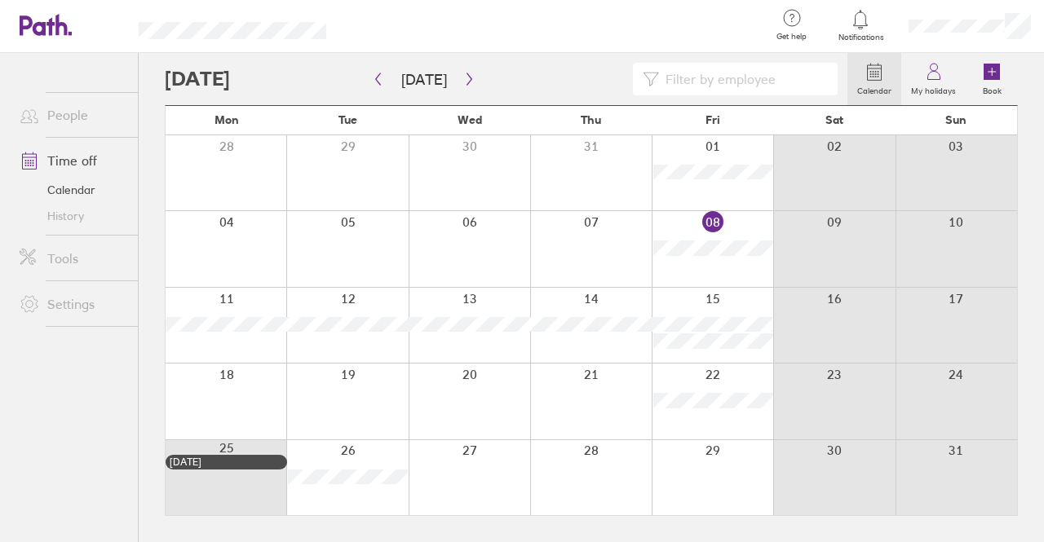
click at [683, 366] on div at bounding box center [713, 401] width 122 height 75
